Goal: Transaction & Acquisition: Download file/media

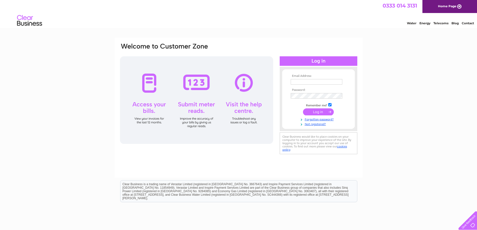
click at [303, 82] on input "text" at bounding box center [317, 82] width 52 height 6
type input "[PERSON_NAME][EMAIL_ADDRESS][DOMAIN_NAME]"
click at [303, 109] on input "submit" at bounding box center [318, 112] width 31 height 7
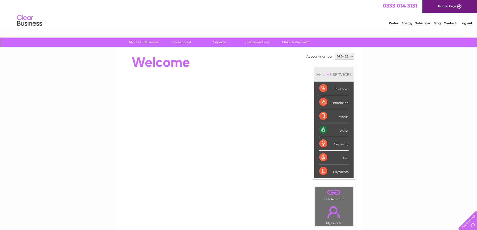
click at [322, 131] on div "Water" at bounding box center [333, 130] width 29 height 14
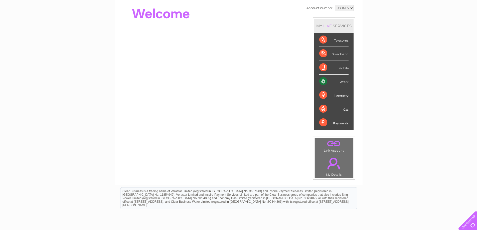
scroll to position [50, 0]
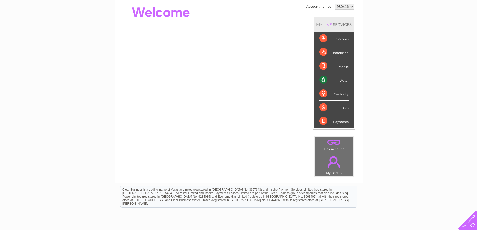
click at [336, 82] on div "Water" at bounding box center [333, 80] width 29 height 14
click at [322, 79] on div "Water" at bounding box center [333, 80] width 29 height 14
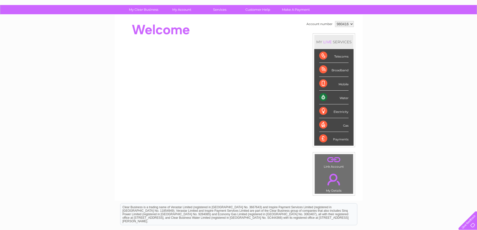
scroll to position [0, 0]
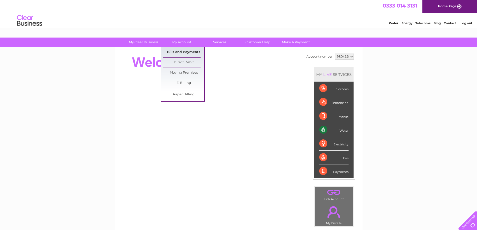
click at [180, 51] on link "Bills and Payments" at bounding box center [183, 52] width 41 height 10
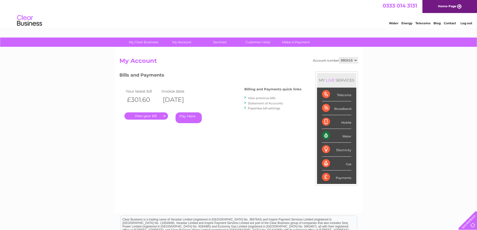
click at [148, 114] on link "." at bounding box center [146, 115] width 44 height 7
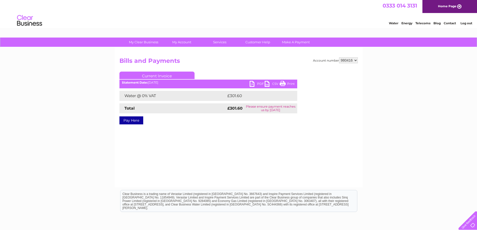
click at [259, 83] on link "PDF" at bounding box center [256, 84] width 15 height 7
click at [274, 83] on link "CSV" at bounding box center [272, 84] width 15 height 7
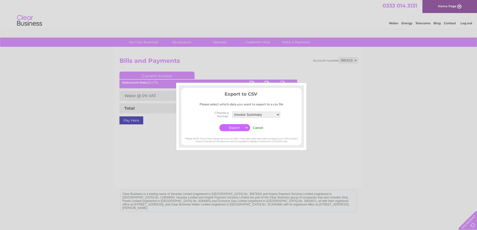
click at [278, 115] on select "Invoice Summary Service Charge Summary" at bounding box center [256, 115] width 48 height 6
click at [278, 115] on select "Invoice Summary Service Charge Summary" at bounding box center [256, 114] width 48 height 7
click at [380, 138] on div at bounding box center [238, 115] width 477 height 230
click at [256, 128] on input "Cancel" at bounding box center [257, 128] width 11 height 4
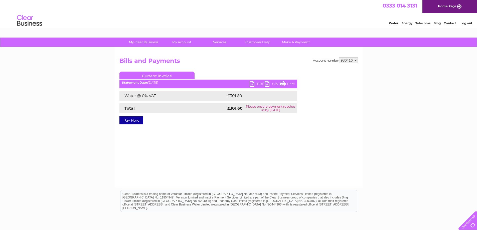
click at [257, 83] on link "PDF" at bounding box center [256, 84] width 15 height 7
